Goal: Find specific page/section: Find specific page/section

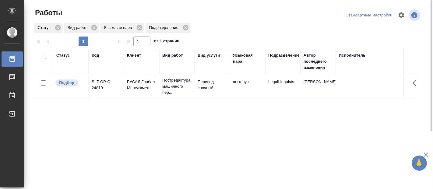
drag, startPoint x: 0, startPoint y: 0, endPoint x: 165, endPoint y: 129, distance: 209.7
click at [165, 129] on div "Статус Код Клиент Вид работ Вид услуги Языковая пара Подразделение Автор послед…" at bounding box center [227, 158] width 388 height 219
